Goal: Task Accomplishment & Management: Use online tool/utility

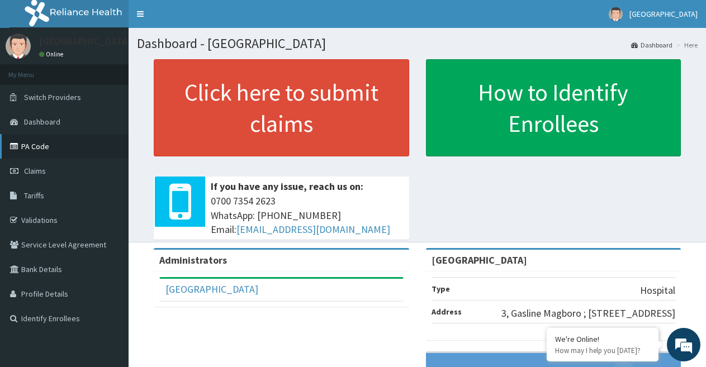
click at [45, 146] on link "PA Code" at bounding box center [64, 146] width 129 height 25
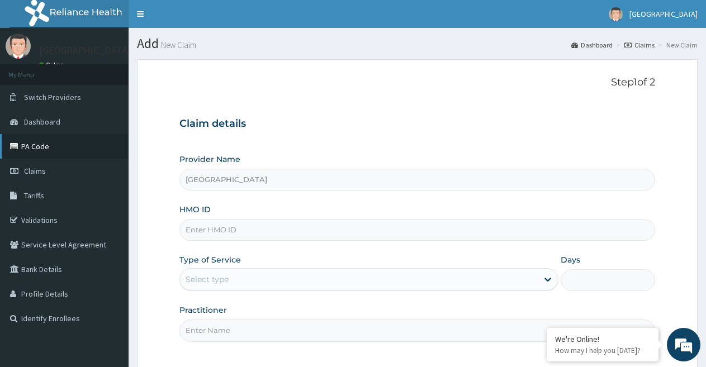
click at [52, 144] on link "PA Code" at bounding box center [64, 146] width 129 height 25
